Goal: Task Accomplishment & Management: Use online tool/utility

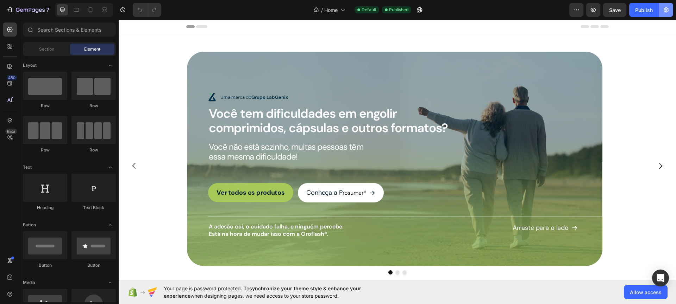
click at [670, 10] on button "button" at bounding box center [666, 10] width 14 height 14
click at [669, 10] on button "button" at bounding box center [666, 10] width 14 height 14
click at [577, 11] on icon "button" at bounding box center [576, 9] width 7 height 7
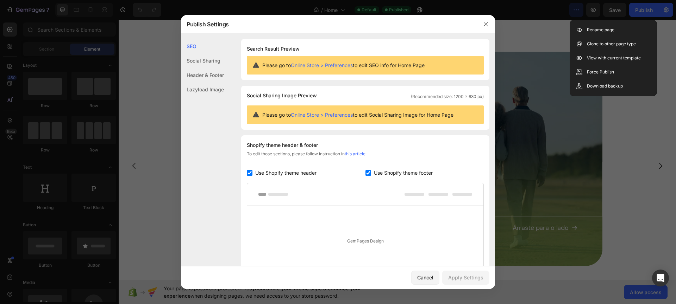
click at [278, 158] on div "To edit those sections, please follow instruction in this article" at bounding box center [365, 157] width 237 height 12
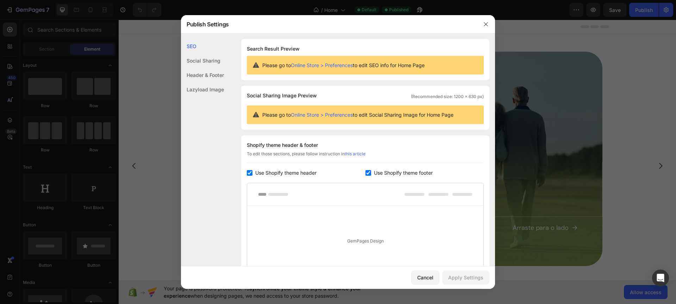
click at [371, 173] on label "Use Shopify theme footer" at bounding box center [402, 173] width 62 height 8
checkbox input "false"
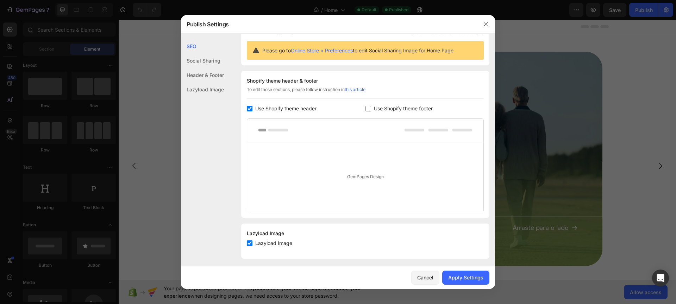
scroll to position [68, 0]
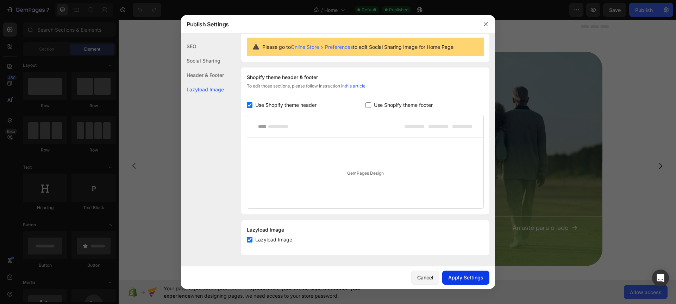
click at [466, 282] on button "Apply Settings" at bounding box center [465, 278] width 47 height 14
click at [487, 24] on icon "button" at bounding box center [486, 24] width 6 height 6
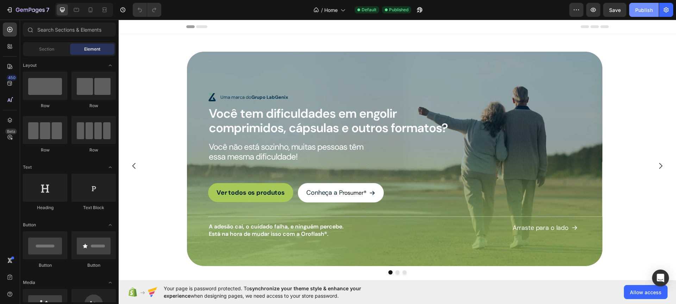
click at [654, 14] on button "Publish" at bounding box center [644, 10] width 30 height 14
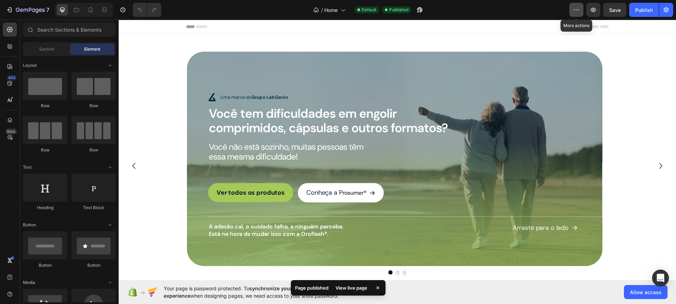
click at [578, 11] on icon "button" at bounding box center [576, 9] width 7 height 7
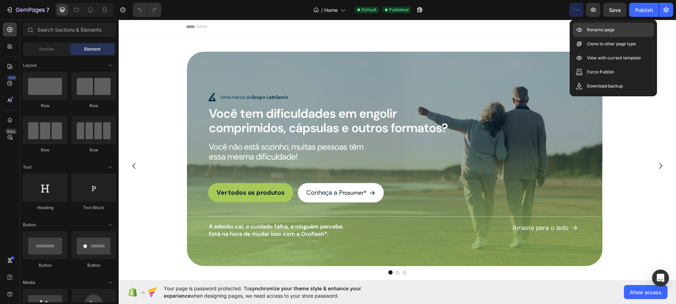
click at [585, 37] on div "Rename page" at bounding box center [613, 44] width 81 height 14
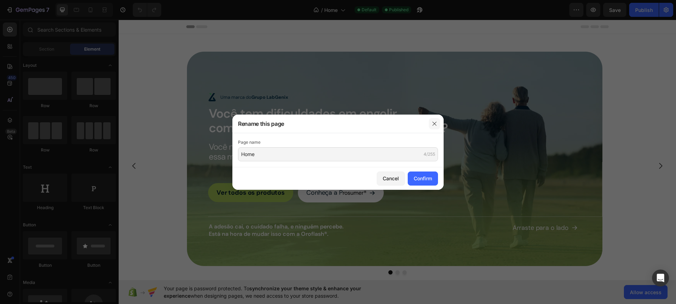
click at [432, 125] on icon "button" at bounding box center [435, 124] width 6 height 6
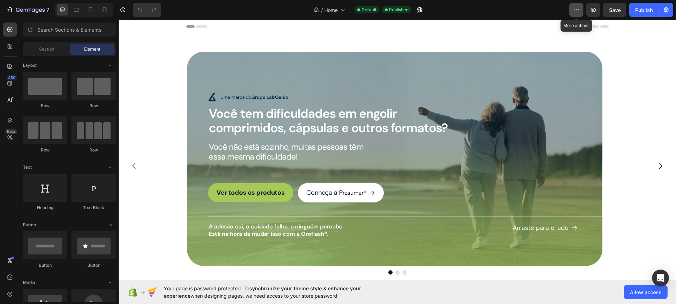
click at [581, 11] on button "button" at bounding box center [576, 10] width 14 height 14
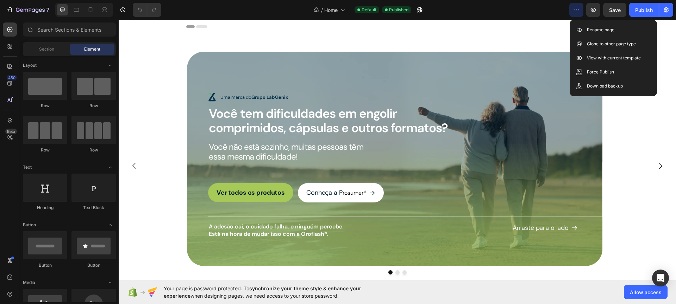
click at [528, 23] on div "Header" at bounding box center [397, 27] width 422 height 14
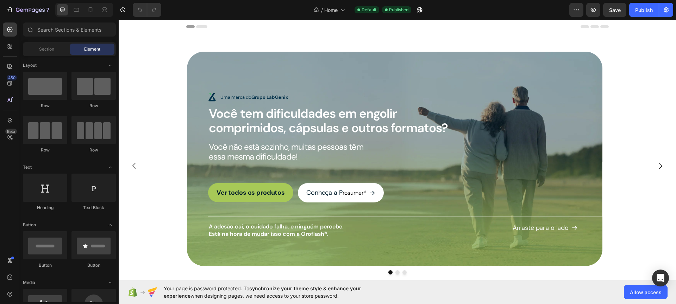
click at [600, 12] on div "Preview Save Publish" at bounding box center [621, 10] width 104 height 14
click at [588, 9] on button "button" at bounding box center [593, 10] width 14 height 14
